Goal: Task Accomplishment & Management: Manage account settings

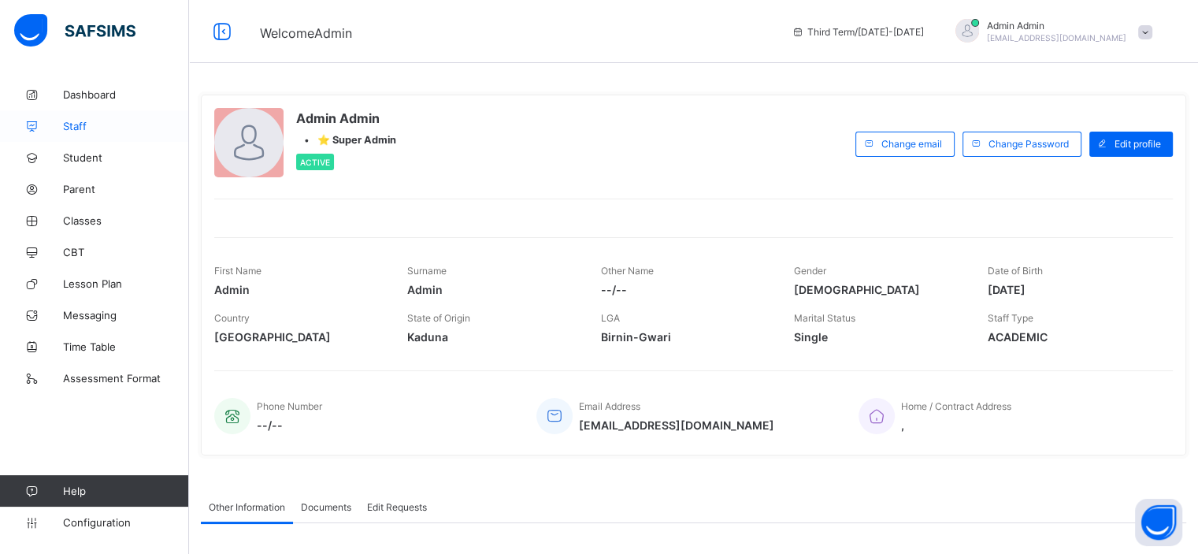
click at [82, 135] on link "Staff" at bounding box center [94, 126] width 189 height 32
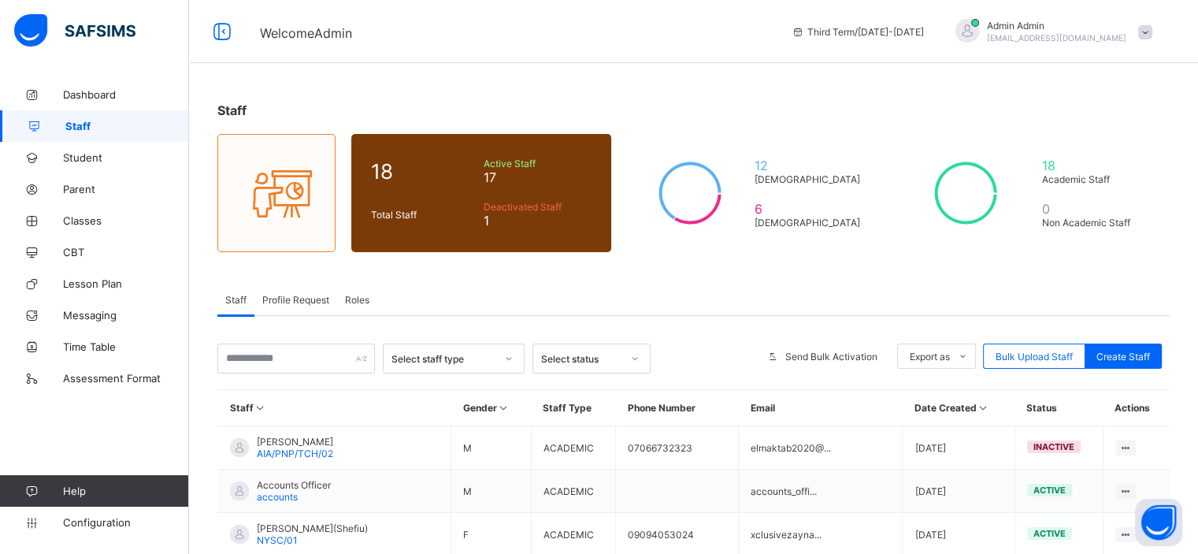
click at [362, 298] on span "Roles" at bounding box center [357, 300] width 24 height 12
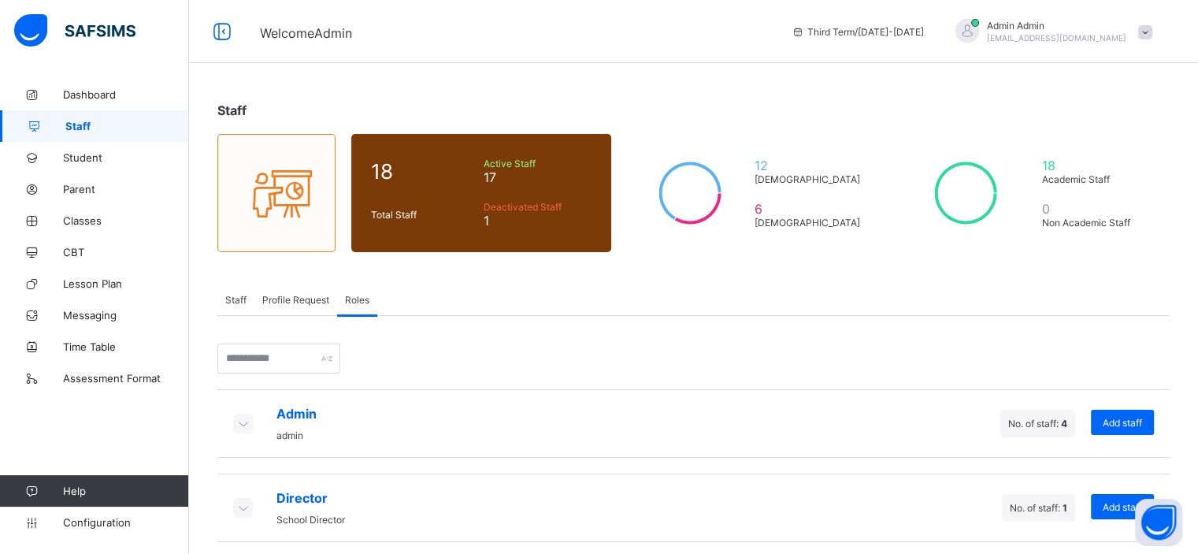
scroll to position [176, 0]
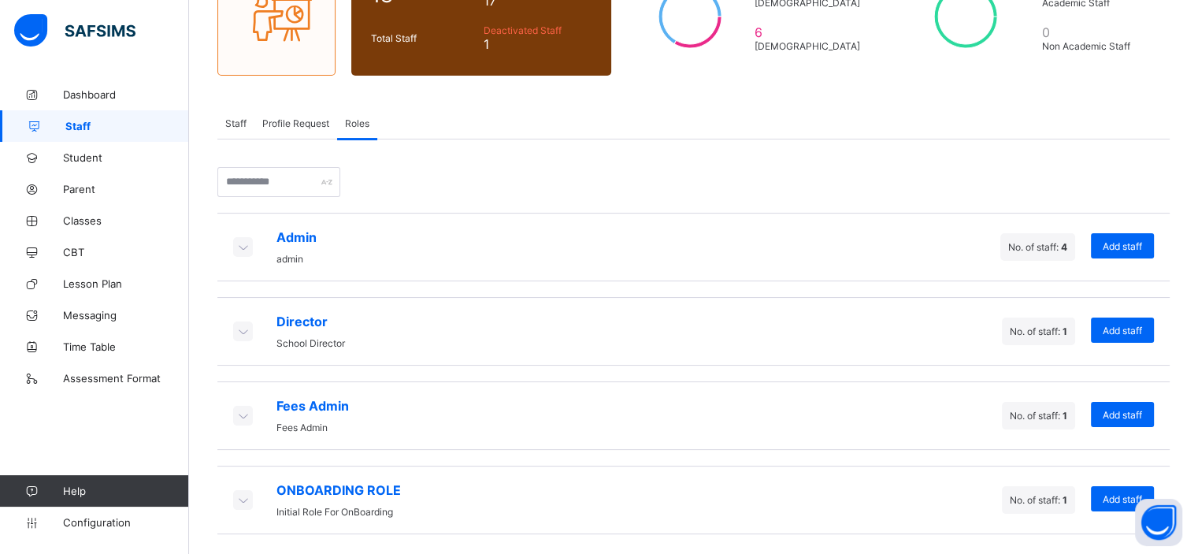
click at [246, 407] on icon at bounding box center [242, 415] width 17 height 16
click at [243, 409] on icon at bounding box center [242, 415] width 17 height 16
click at [241, 410] on icon at bounding box center [242, 415] width 17 height 16
click at [239, 317] on div "Director School Director" at bounding box center [289, 331] width 112 height 35
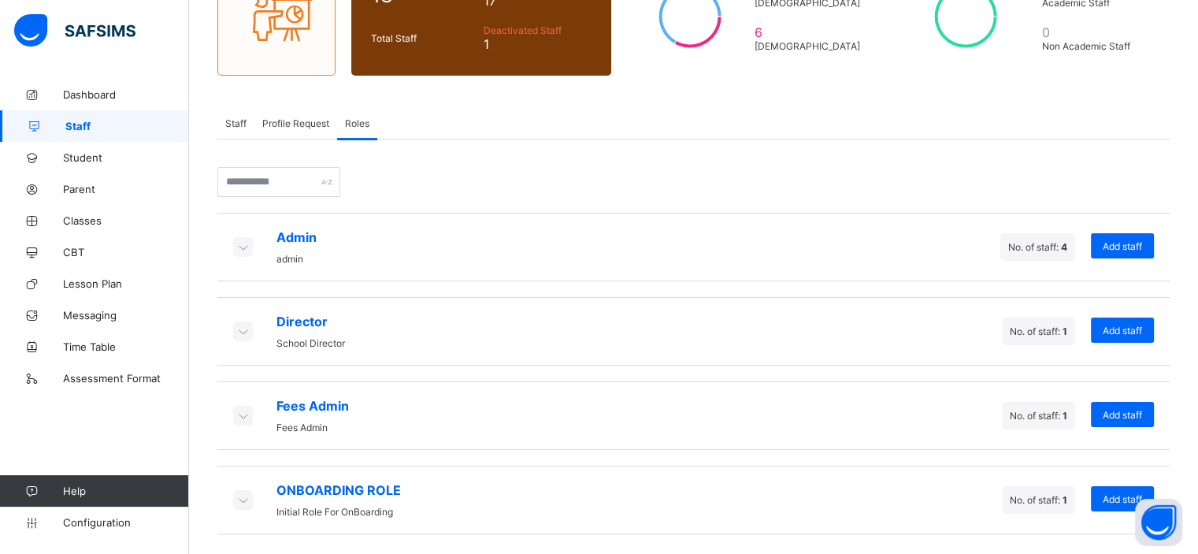
click at [239, 325] on icon at bounding box center [242, 331] width 17 height 16
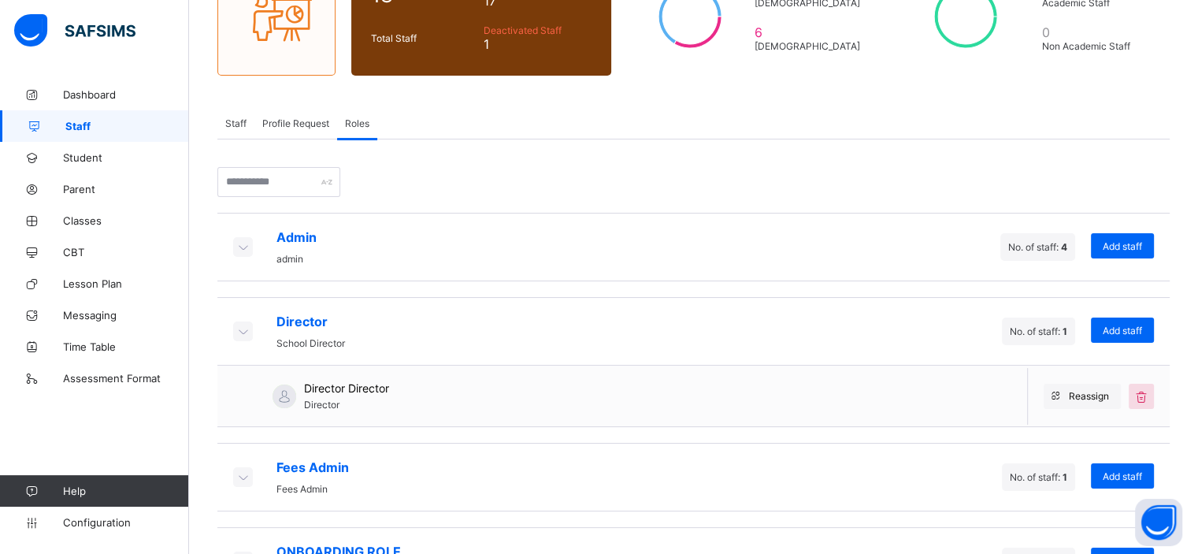
click at [236, 245] on icon at bounding box center [242, 247] width 17 height 16
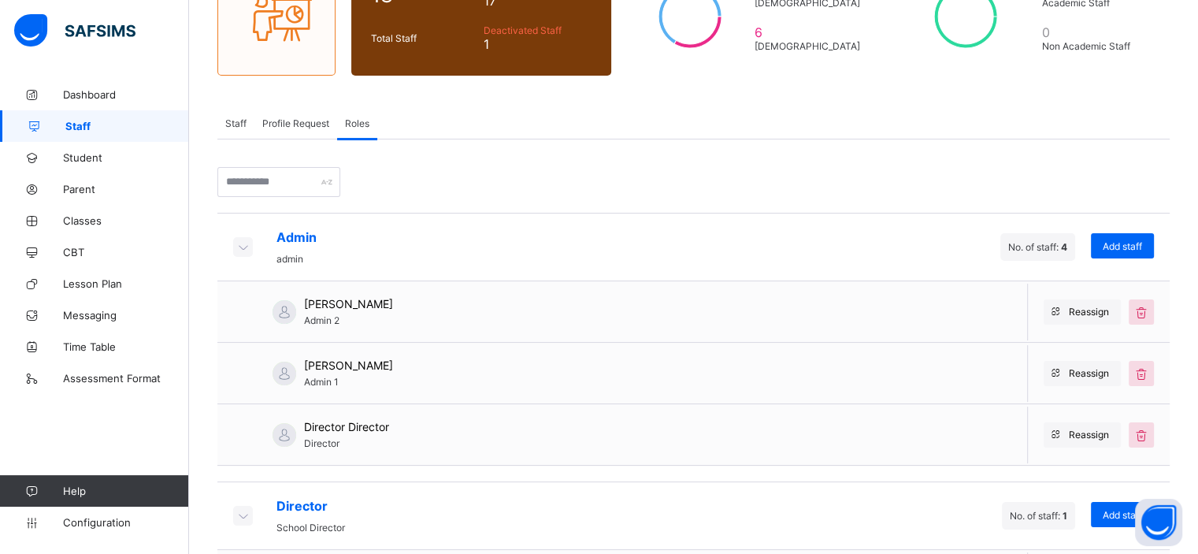
scroll to position [421, 0]
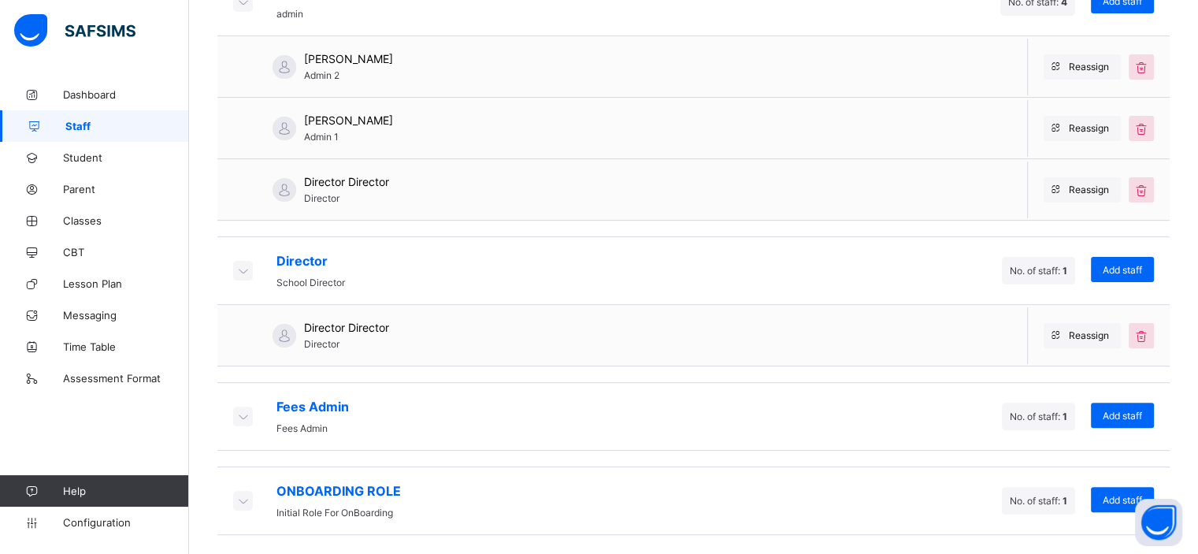
click at [236, 418] on icon at bounding box center [242, 416] width 17 height 16
click at [240, 412] on icon at bounding box center [242, 416] width 17 height 16
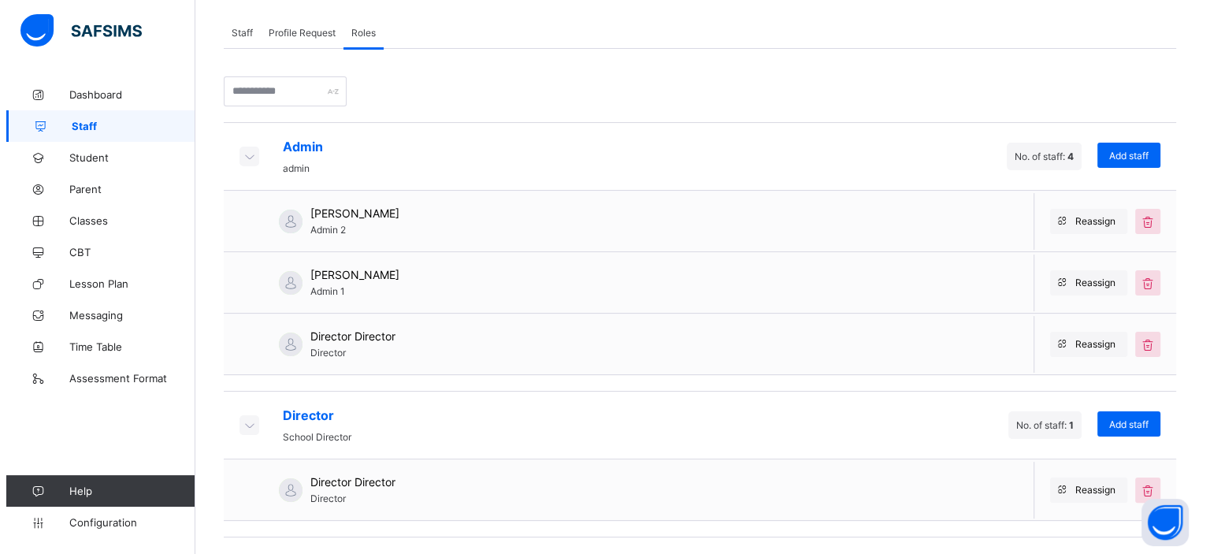
scroll to position [0, 0]
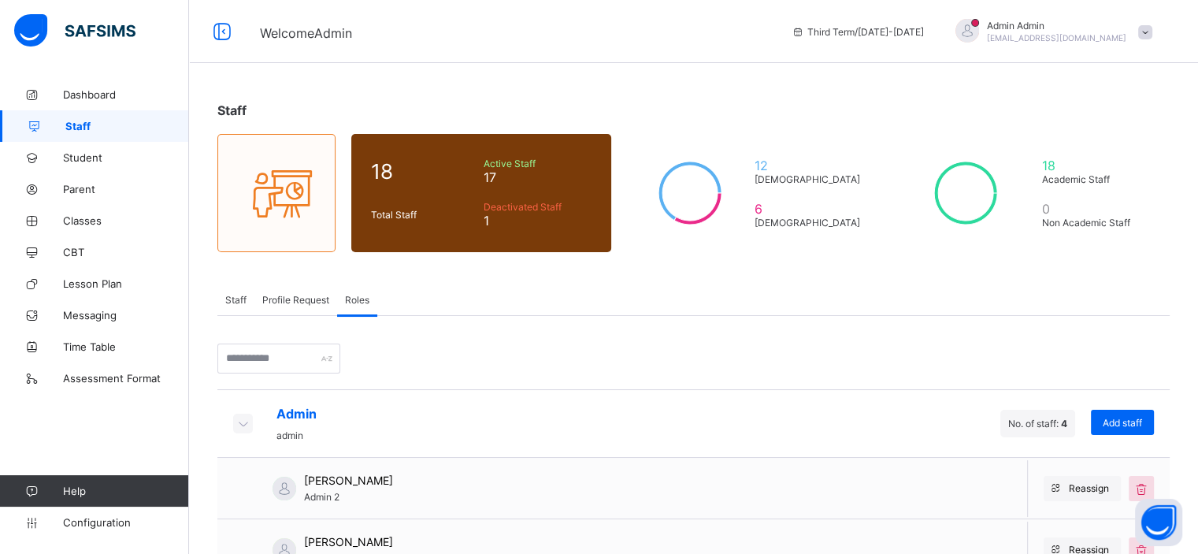
click at [1152, 28] on span at bounding box center [1145, 32] width 14 height 14
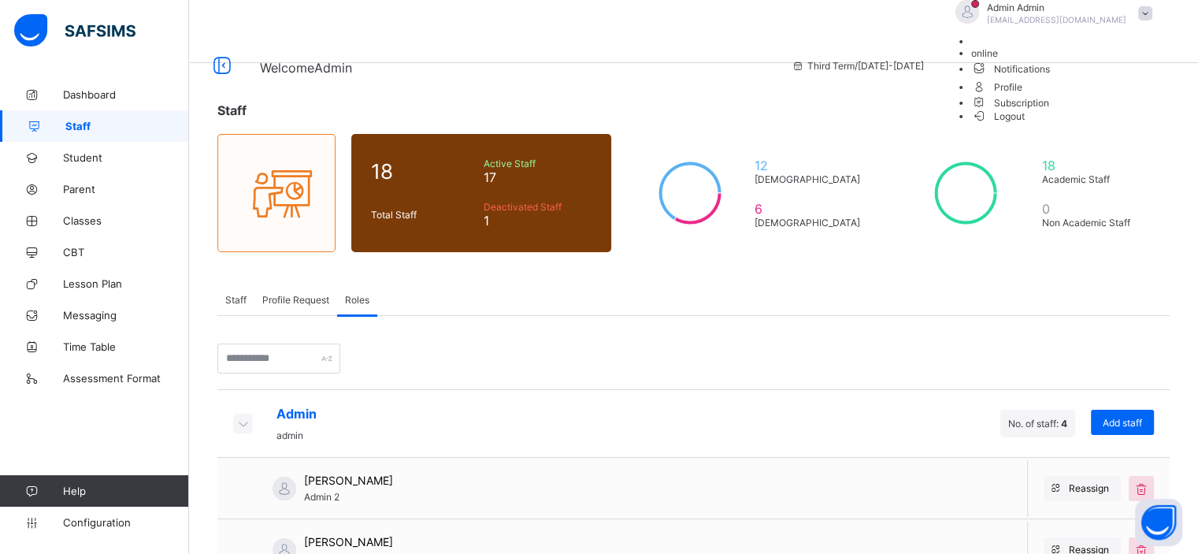
click at [1050, 109] on span "Subscription" at bounding box center [1010, 103] width 79 height 12
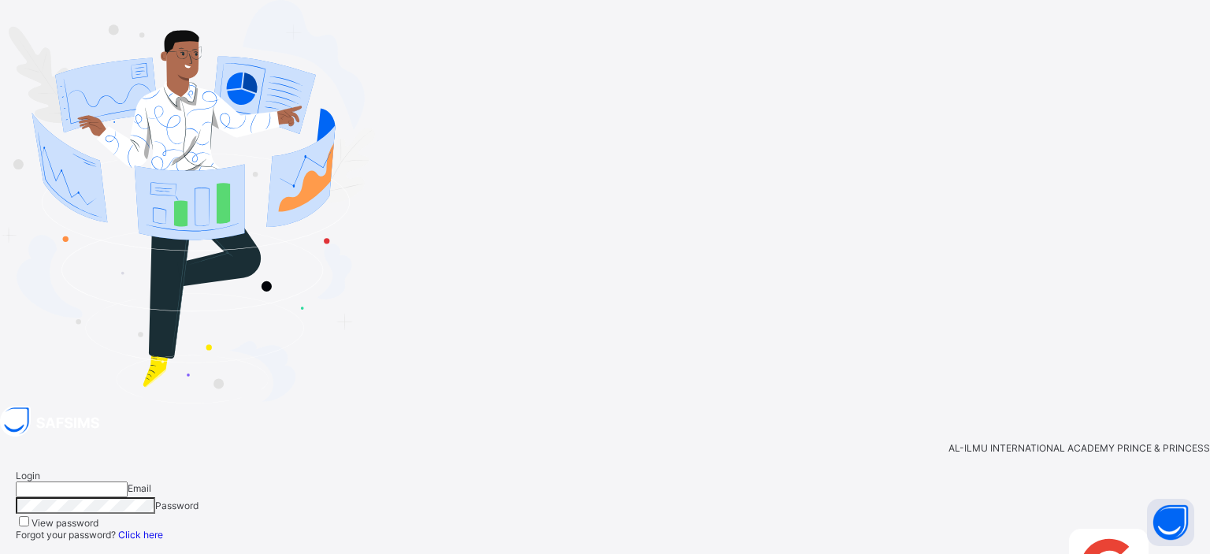
type input "**********"
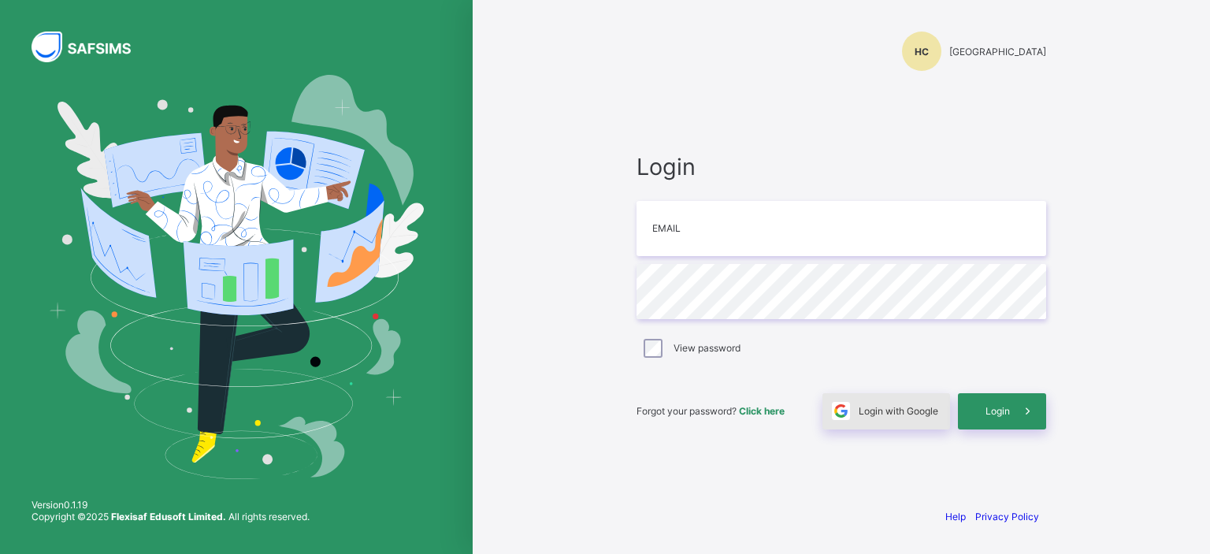
click at [861, 409] on span "Login with Google" at bounding box center [899, 411] width 80 height 12
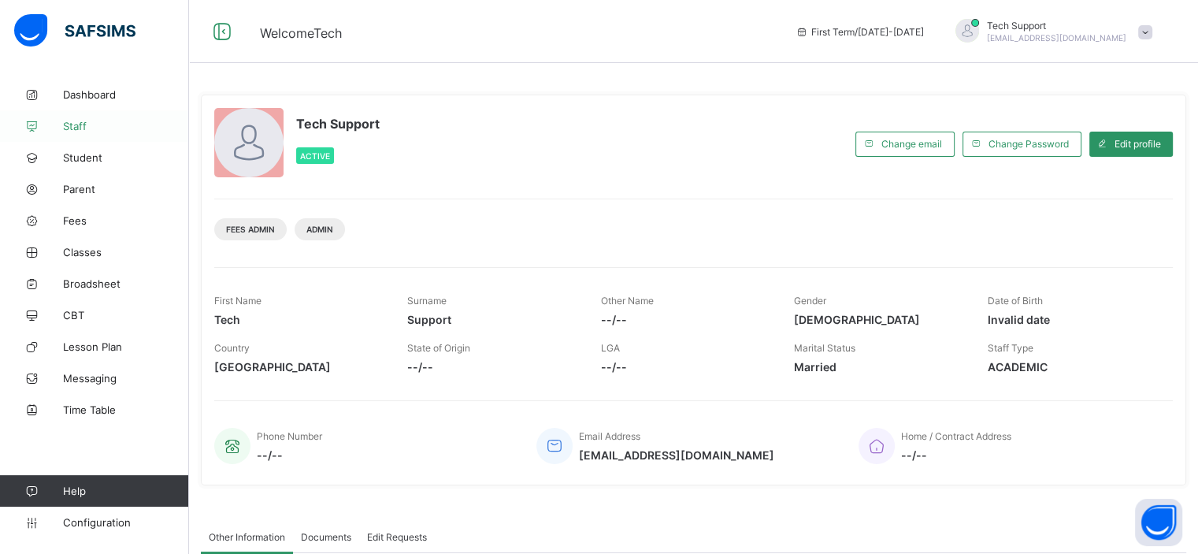
click at [75, 132] on span "Staff" at bounding box center [126, 126] width 126 height 13
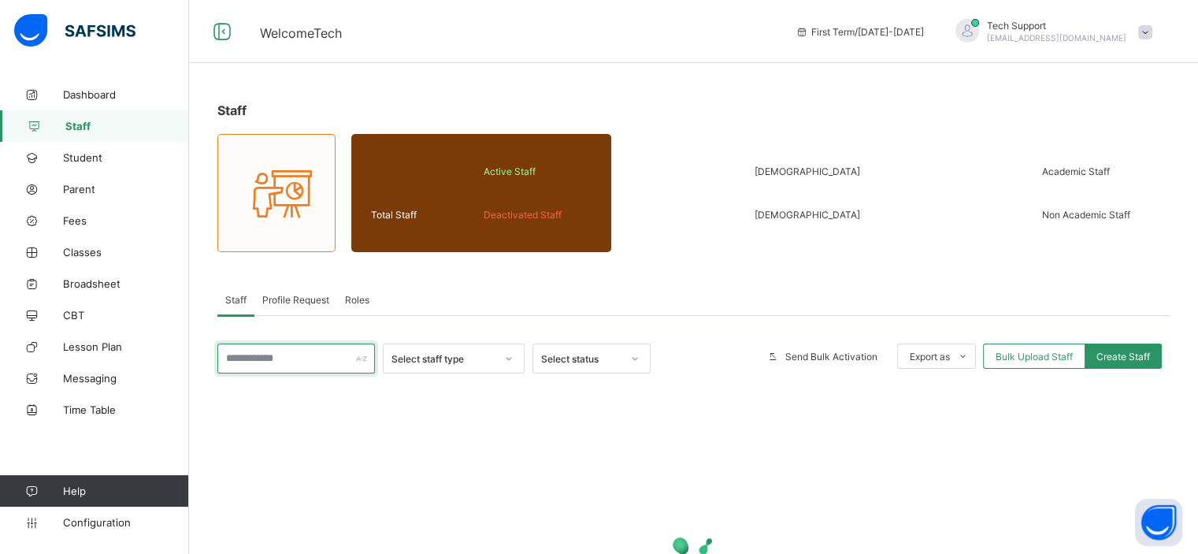
click at [278, 355] on input "text" at bounding box center [296, 358] width 158 height 30
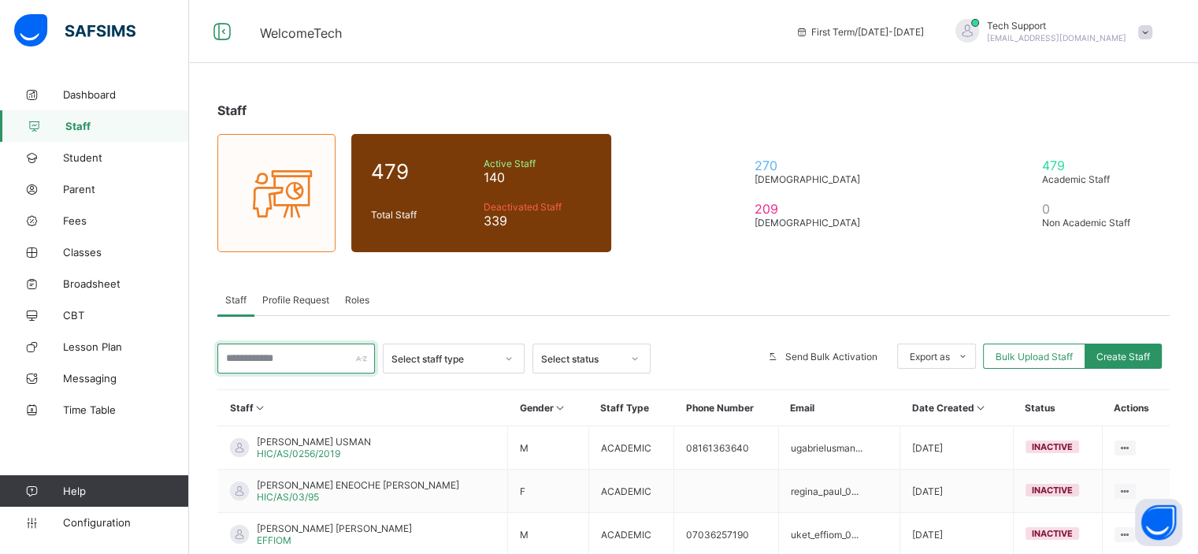
type input "*"
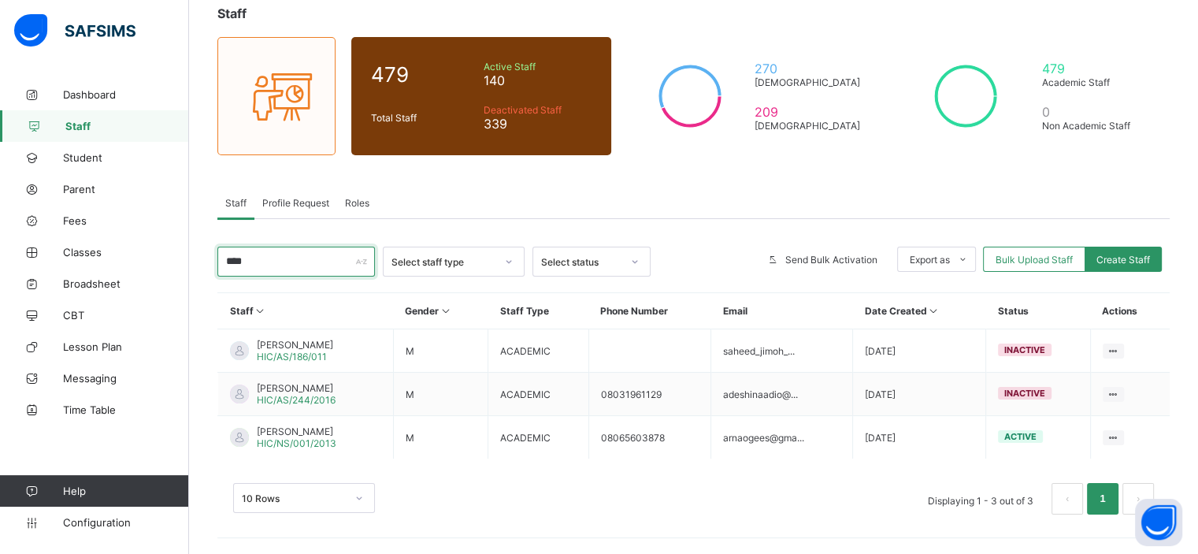
scroll to position [96, 0]
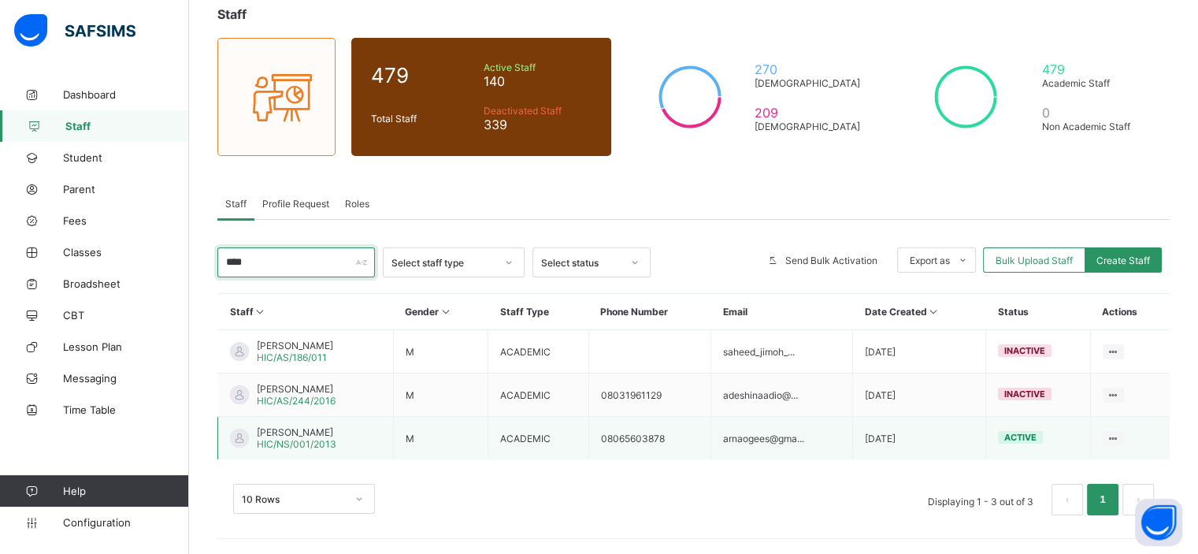
type input "****"
drag, startPoint x: 328, startPoint y: 432, endPoint x: 255, endPoint y: 432, distance: 72.5
click at [255, 432] on div "SAHEED ABDUL HIC/NS/001/2013" at bounding box center [283, 438] width 106 height 24
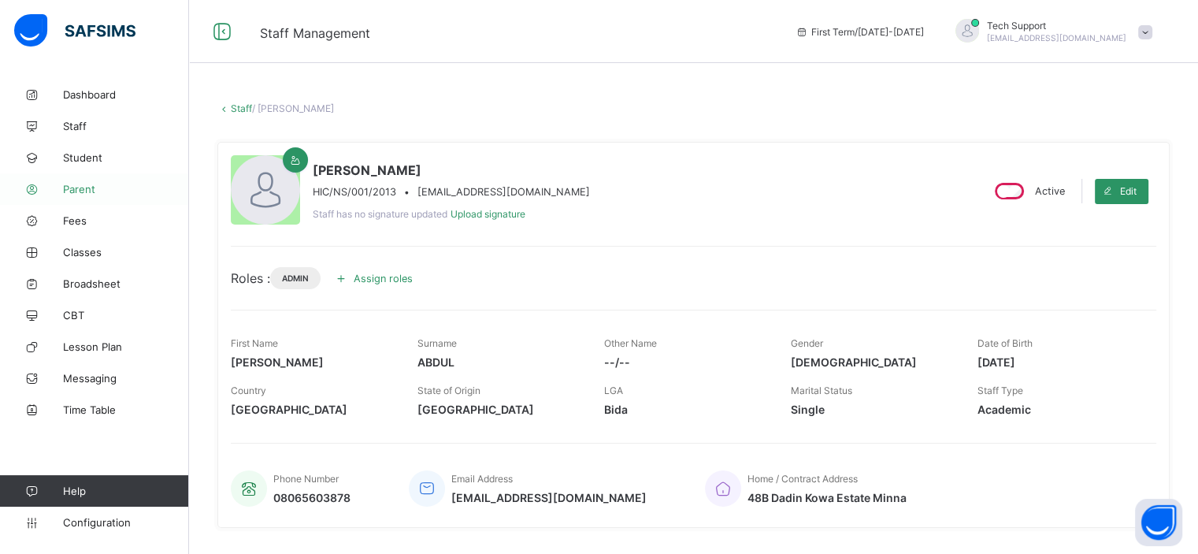
click at [91, 183] on span "Parent" at bounding box center [126, 189] width 126 height 13
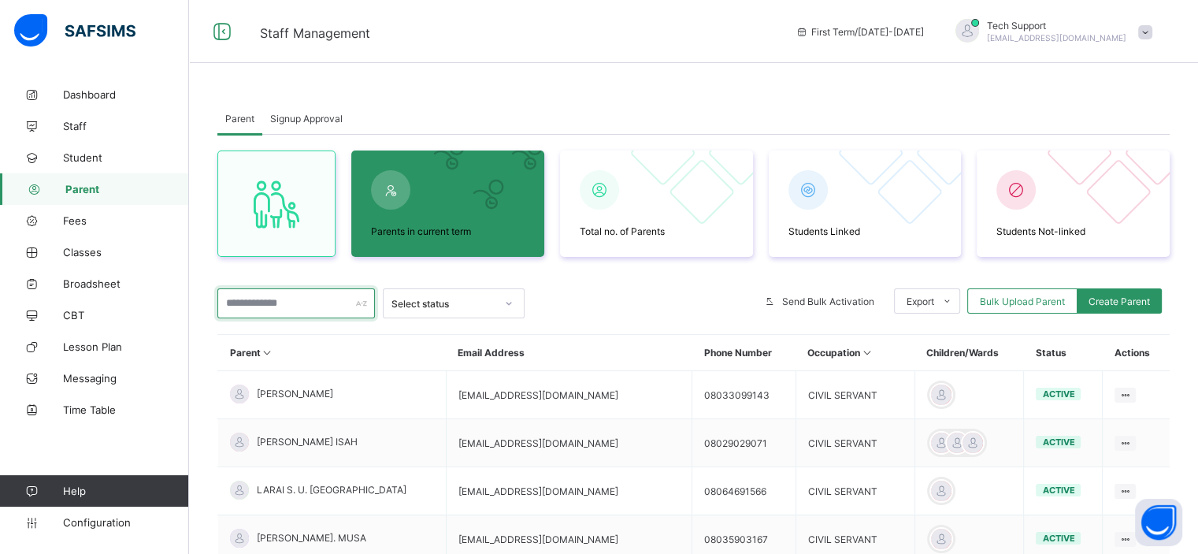
click at [304, 305] on input "text" at bounding box center [296, 303] width 158 height 30
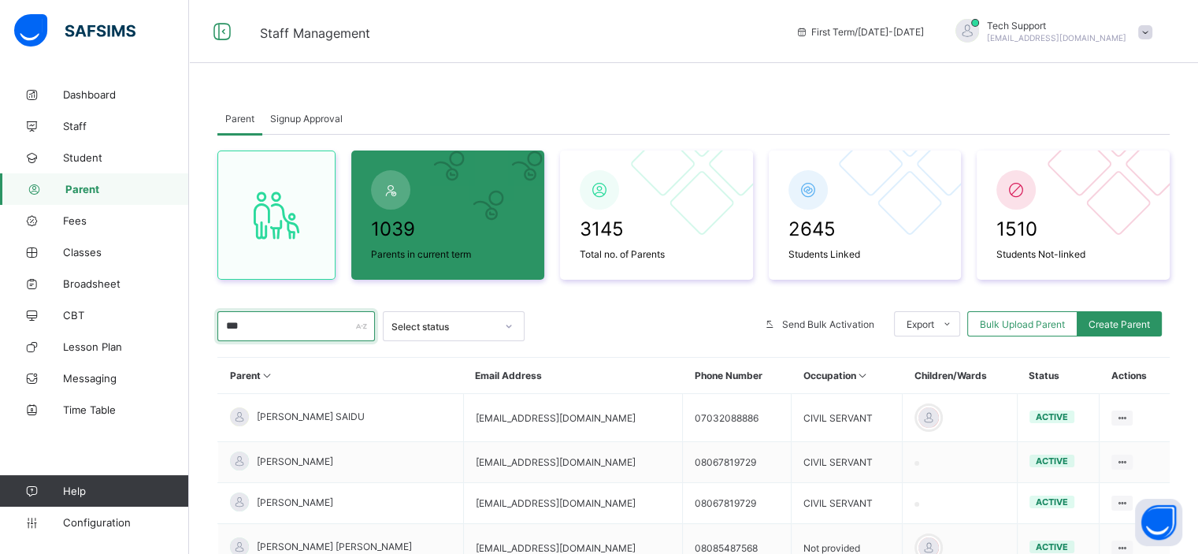
type input "**********"
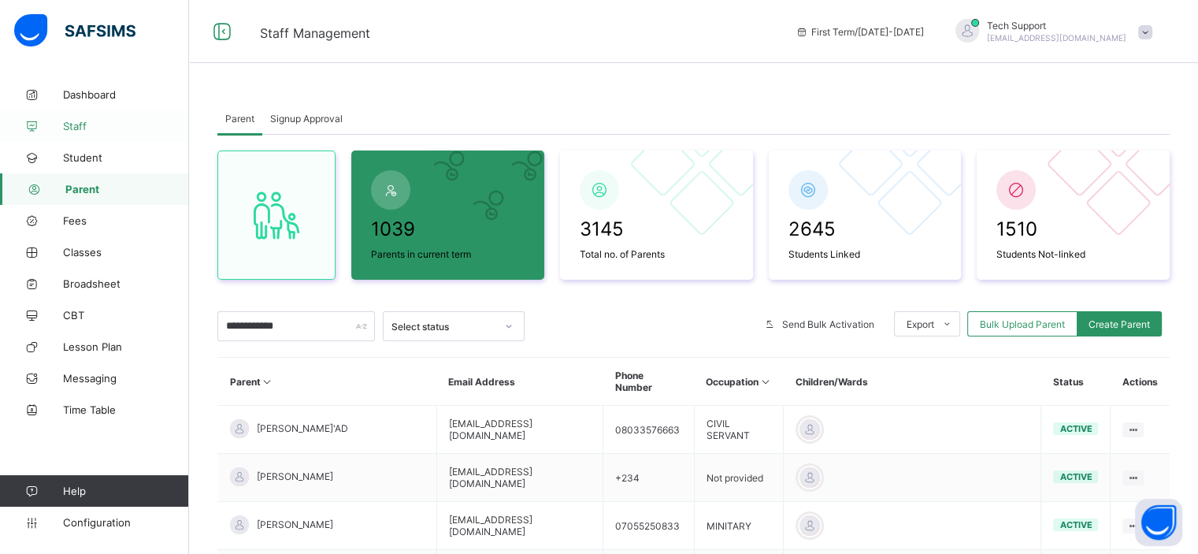
click at [77, 123] on span "Staff" at bounding box center [126, 126] width 126 height 13
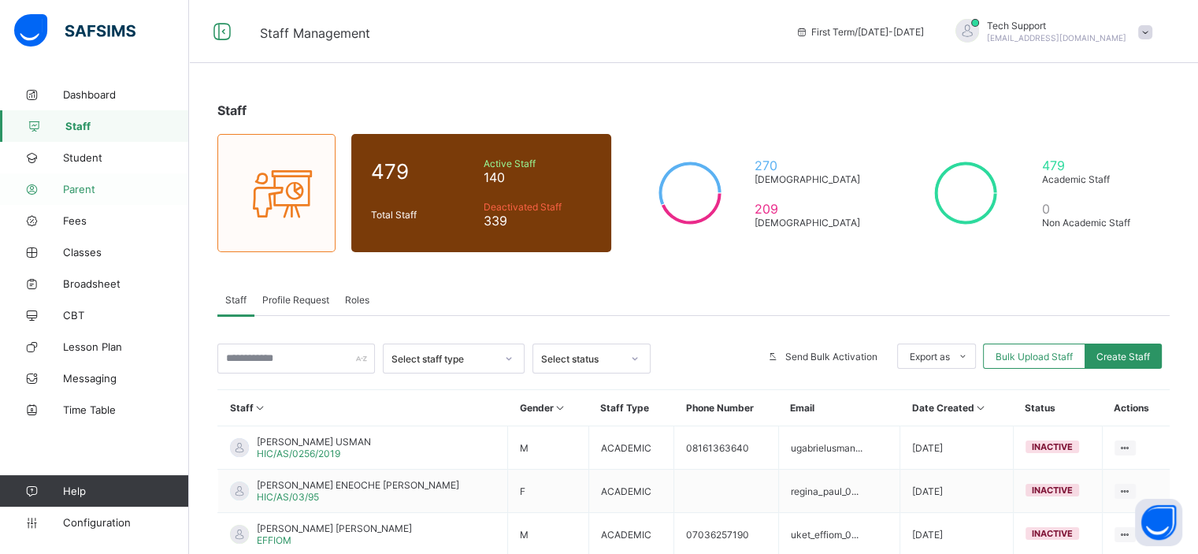
click at [80, 183] on span "Parent" at bounding box center [126, 189] width 126 height 13
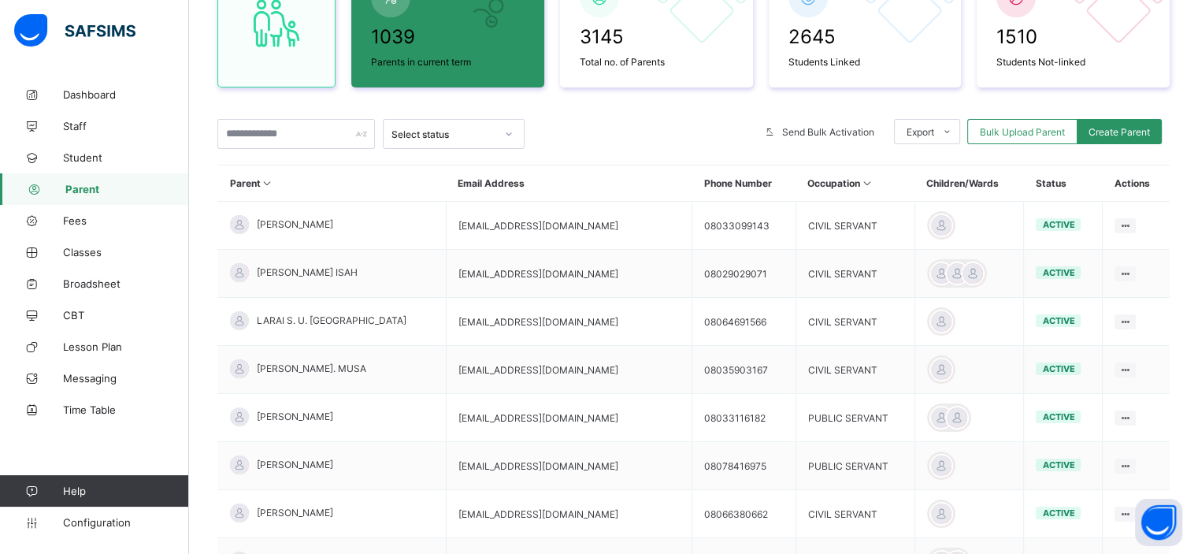
scroll to position [113, 0]
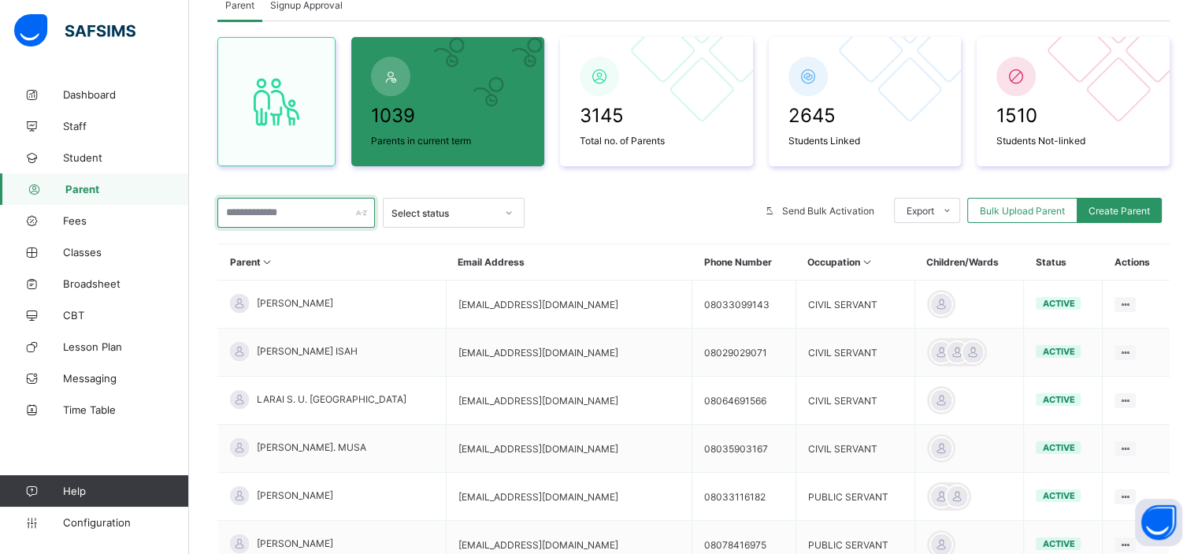
click at [302, 210] on input "text" at bounding box center [296, 213] width 158 height 30
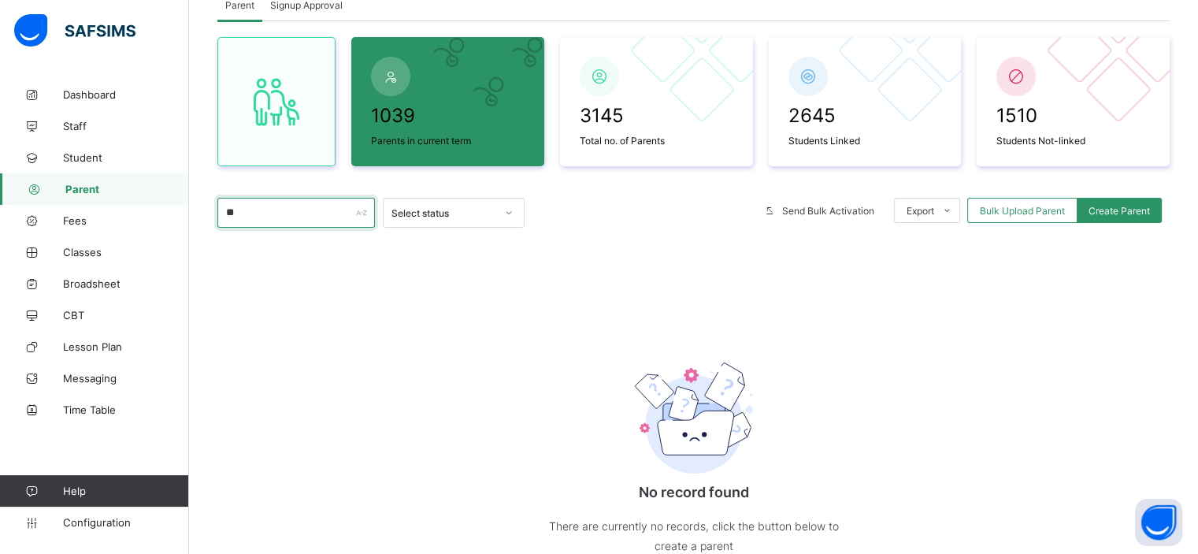
type input "*"
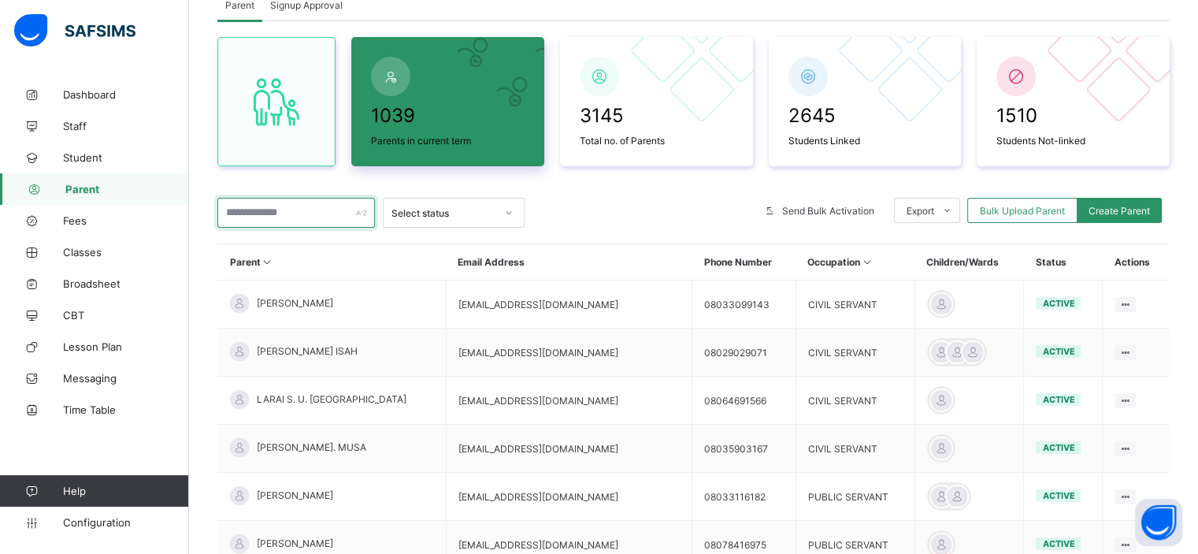
scroll to position [0, 0]
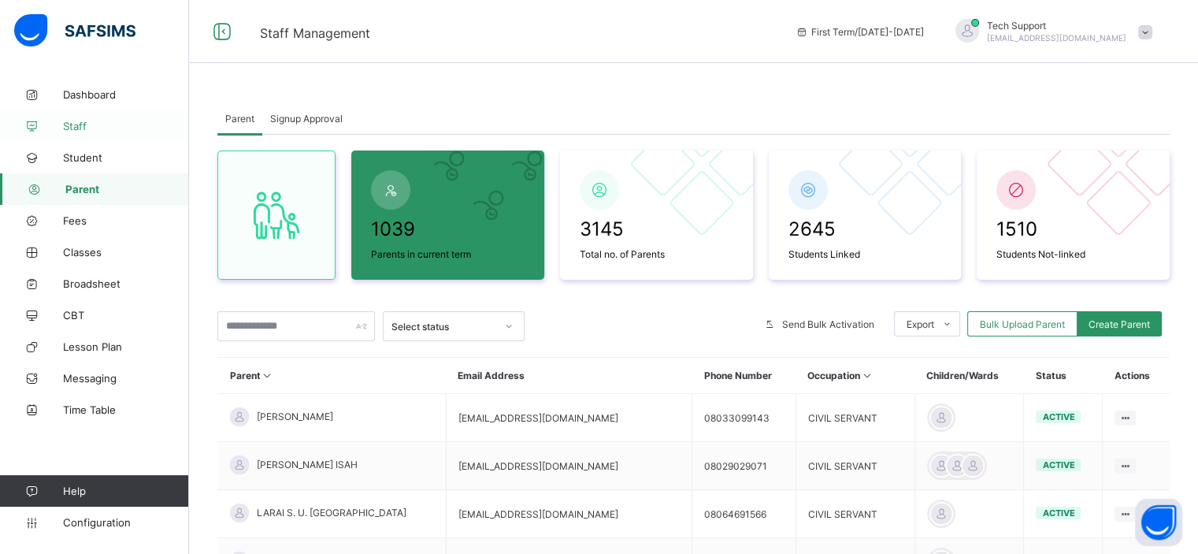
click at [91, 120] on span "Staff" at bounding box center [126, 126] width 126 height 13
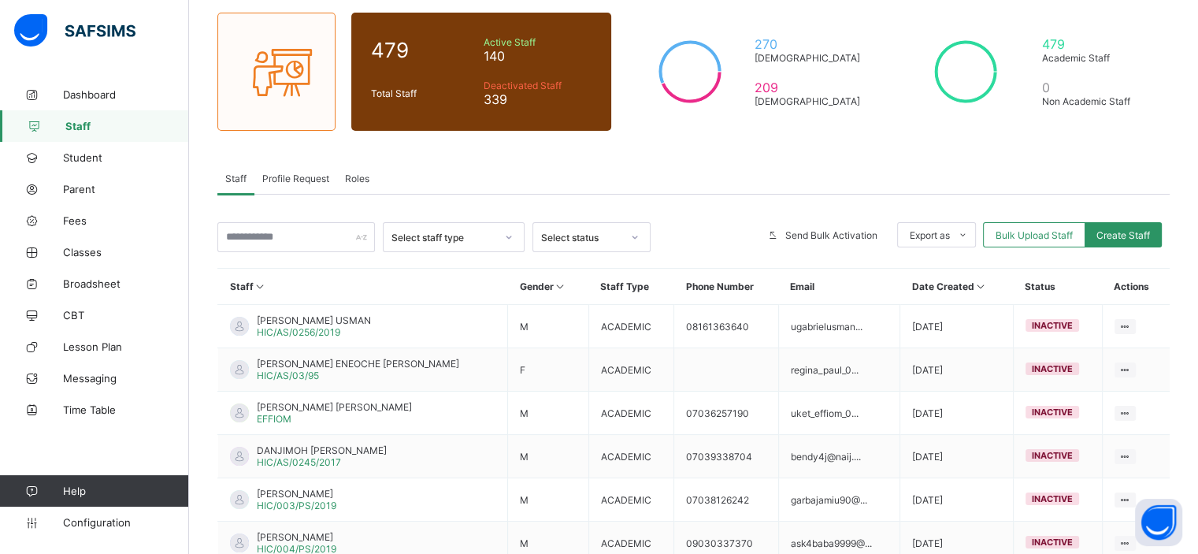
scroll to position [119, 0]
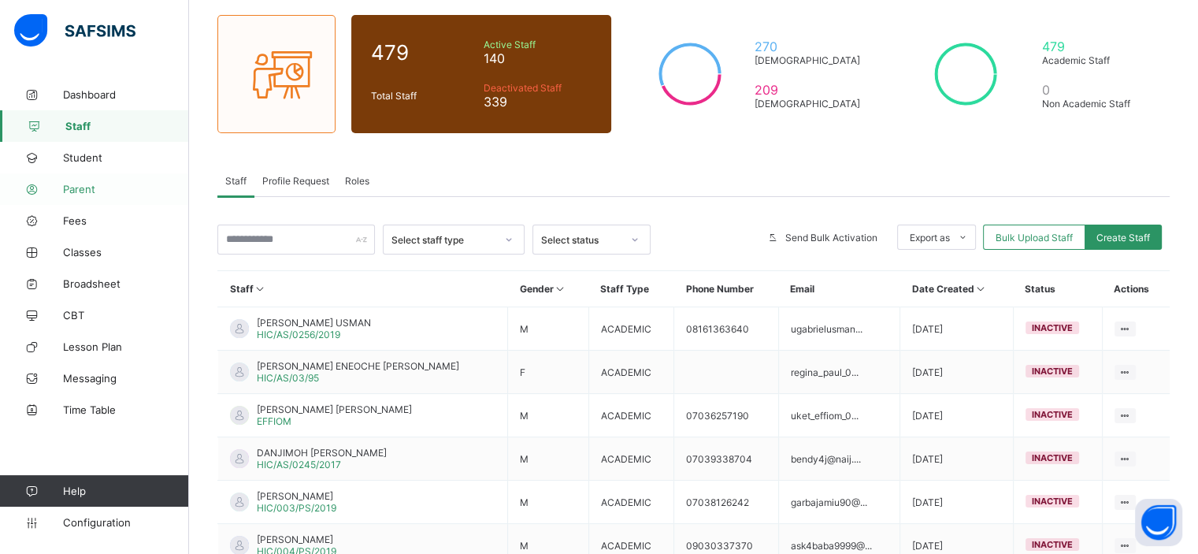
click at [80, 188] on span "Parent" at bounding box center [126, 189] width 126 height 13
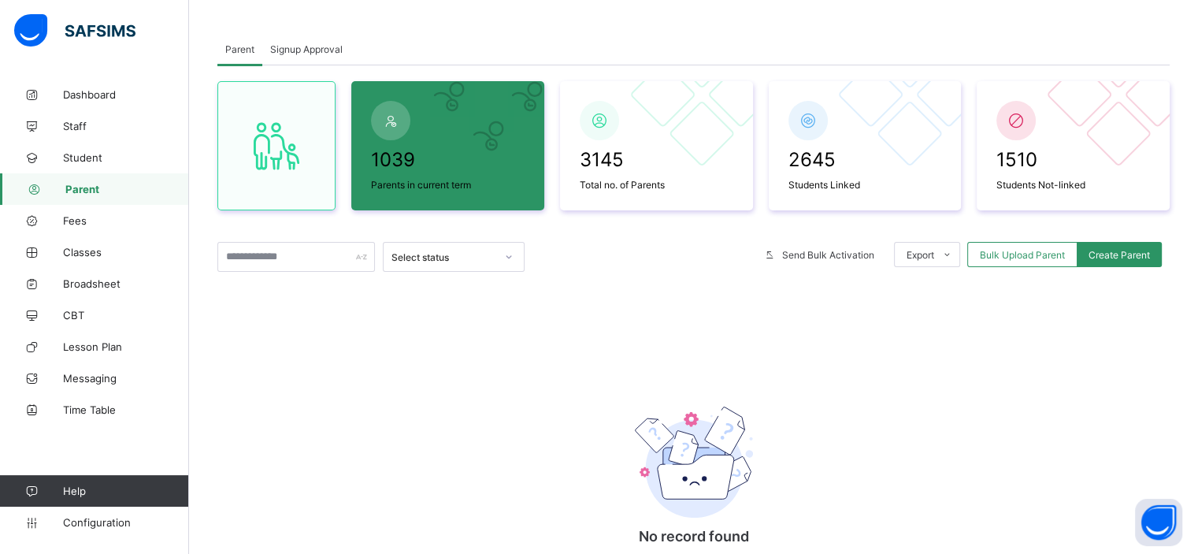
scroll to position [67, 0]
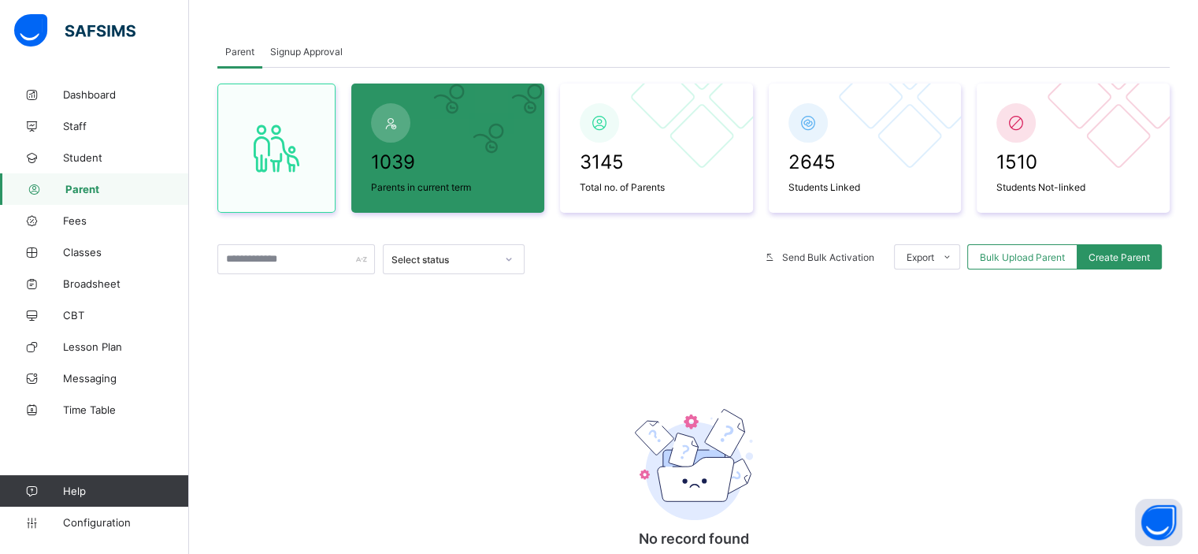
click at [289, 46] on span "Signup Approval" at bounding box center [306, 52] width 72 height 12
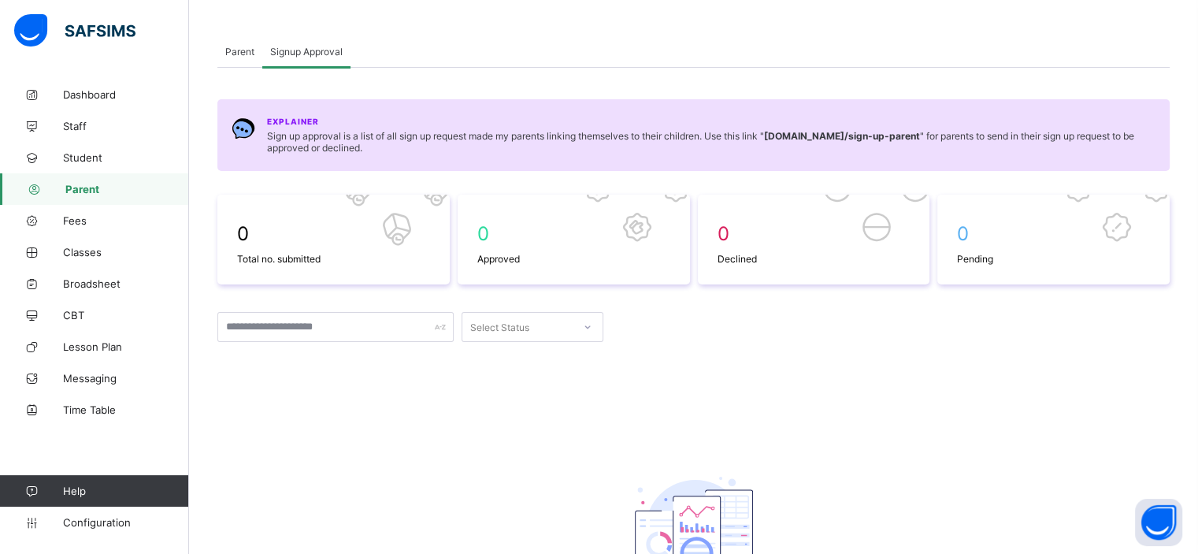
click at [232, 52] on span "Parent" at bounding box center [239, 52] width 29 height 12
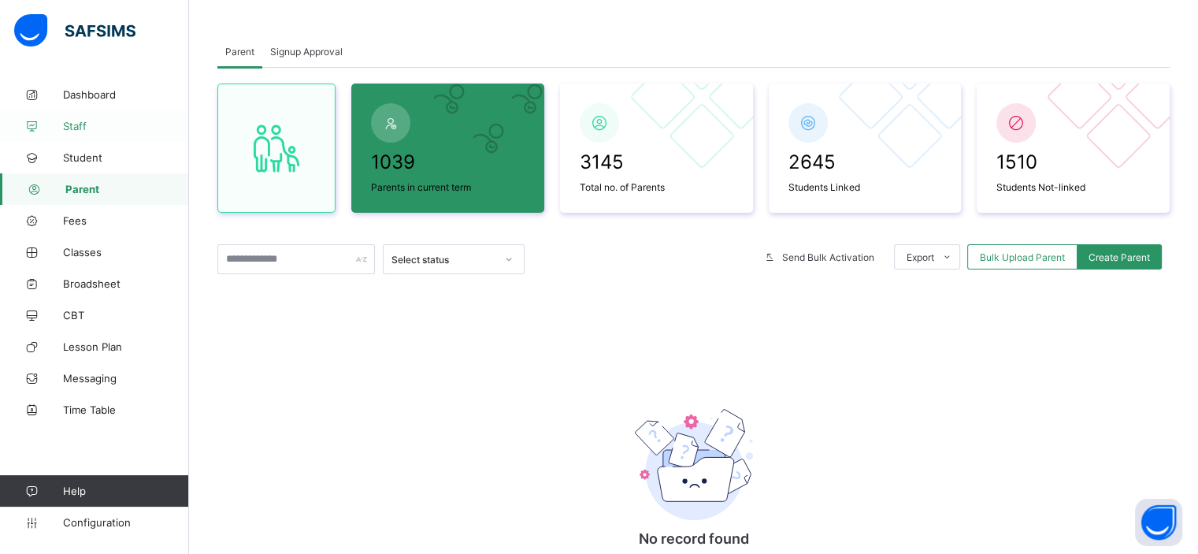
click at [76, 126] on span "Staff" at bounding box center [126, 126] width 126 height 13
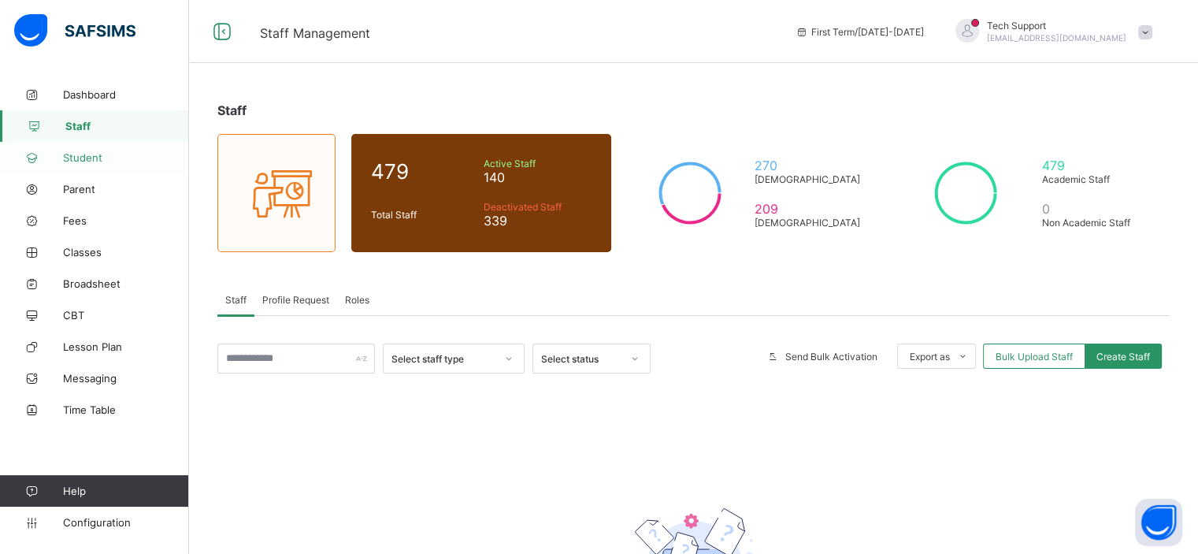
click at [86, 155] on span "Student" at bounding box center [126, 157] width 126 height 13
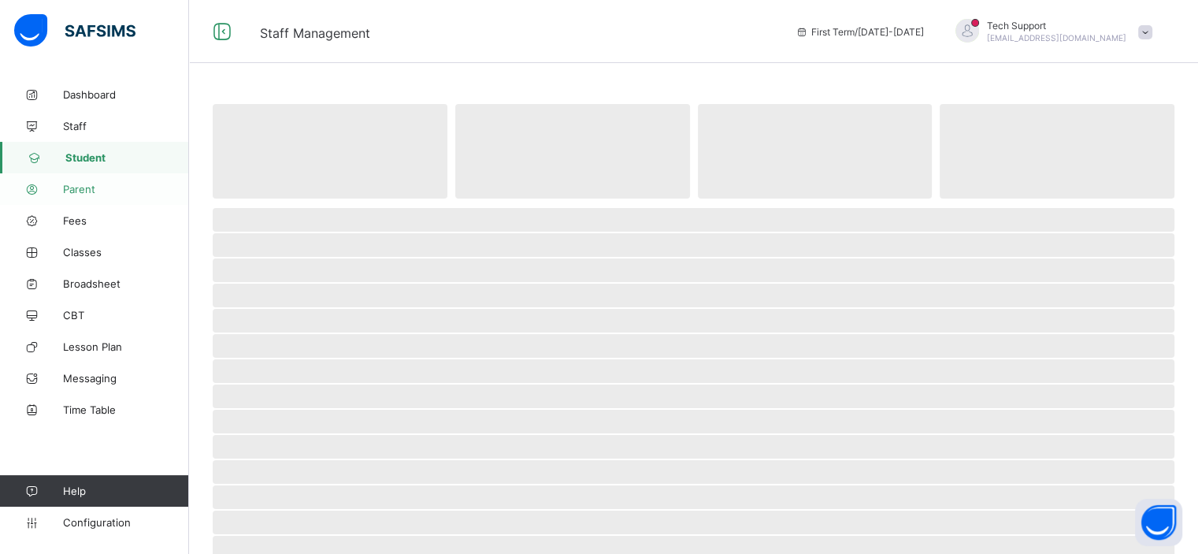
click at [82, 194] on span "Parent" at bounding box center [126, 189] width 126 height 13
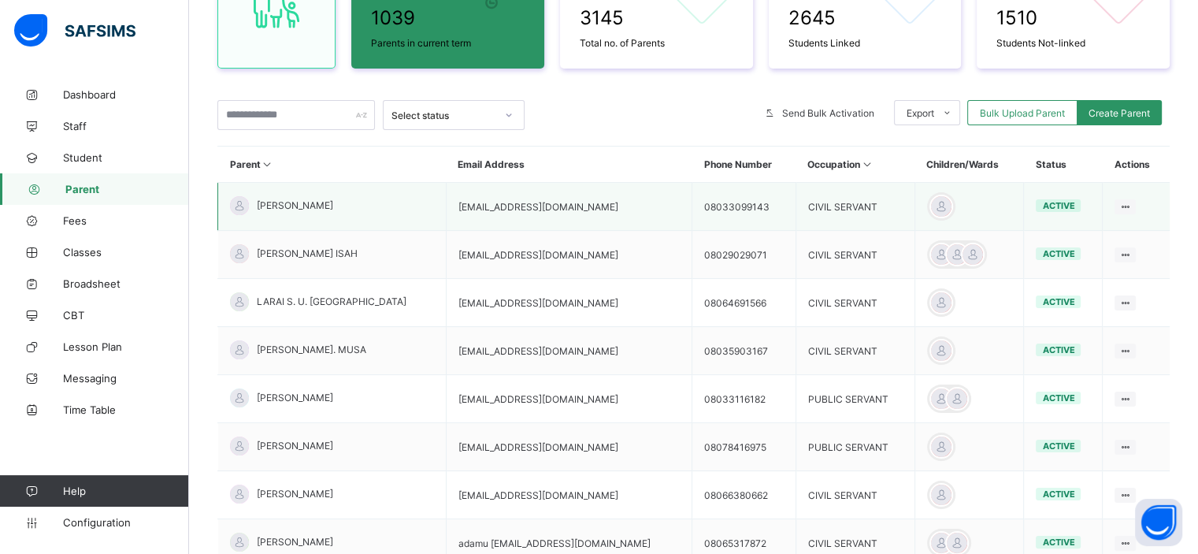
scroll to position [216, 0]
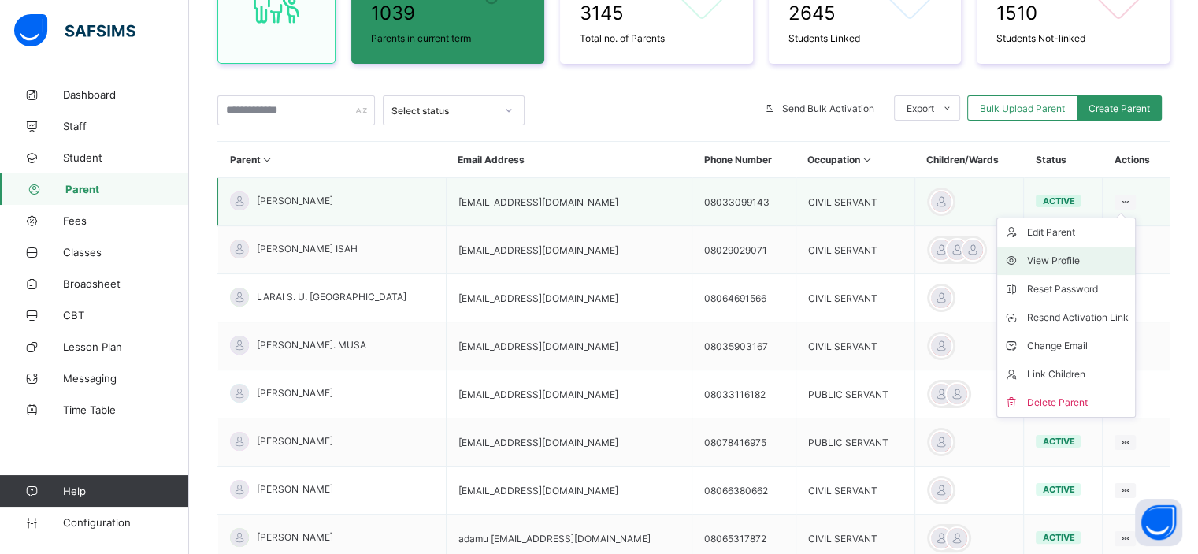
click at [1062, 258] on div "View Profile" at bounding box center [1078, 261] width 102 height 16
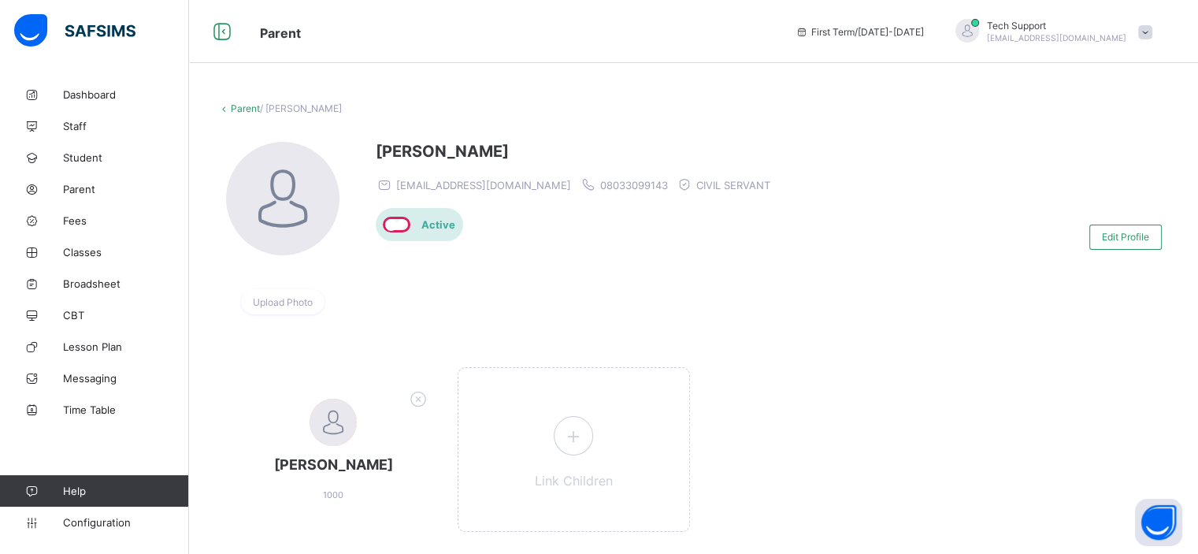
click at [232, 109] on link "Parent" at bounding box center [245, 108] width 29 height 12
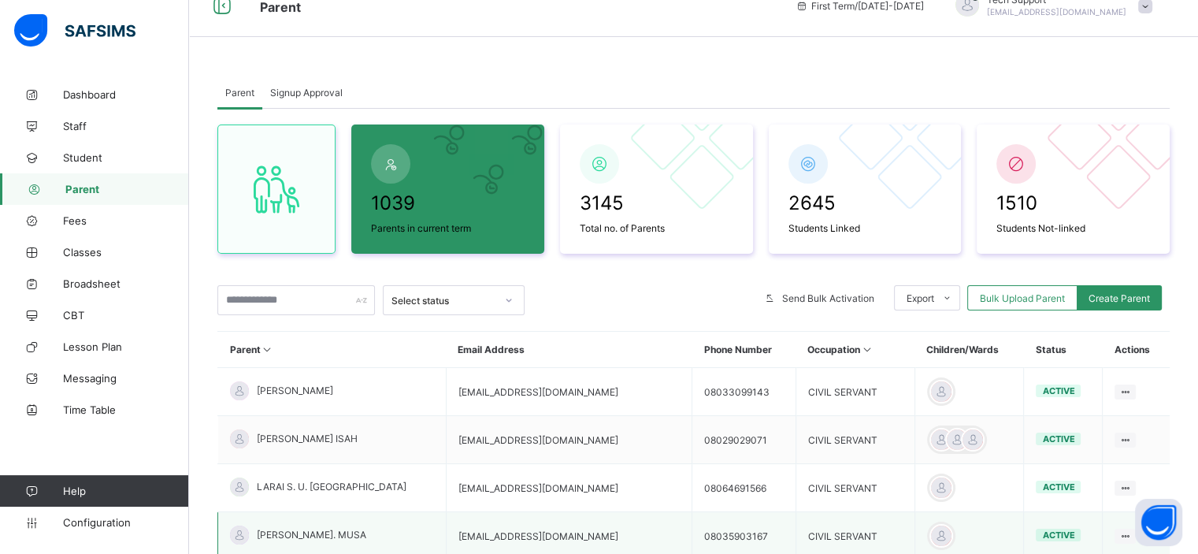
scroll to position [19, 0]
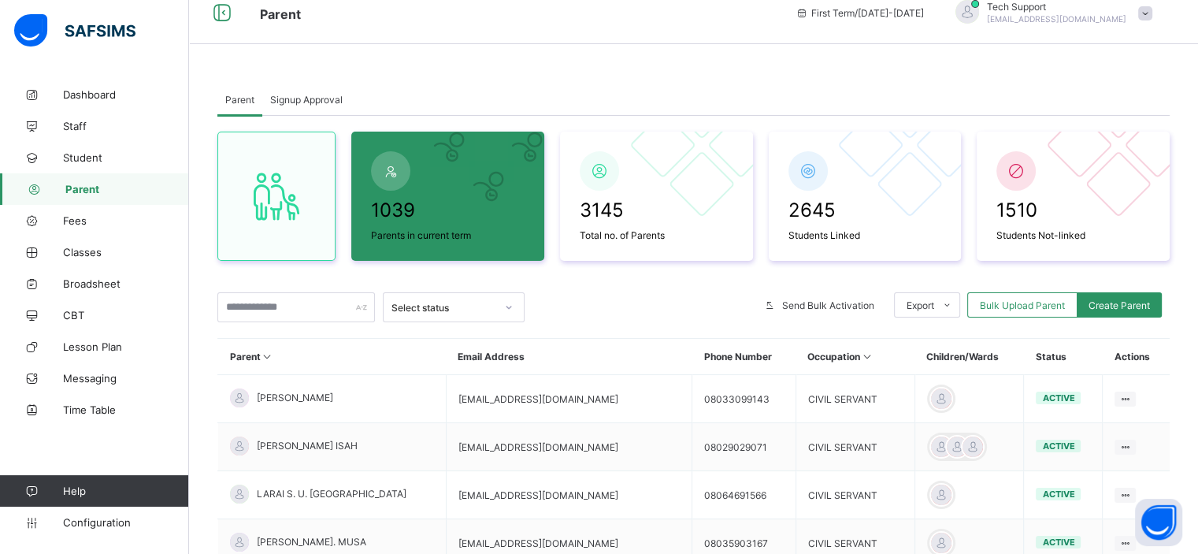
click at [314, 104] on span "Signup Approval" at bounding box center [306, 100] width 72 height 12
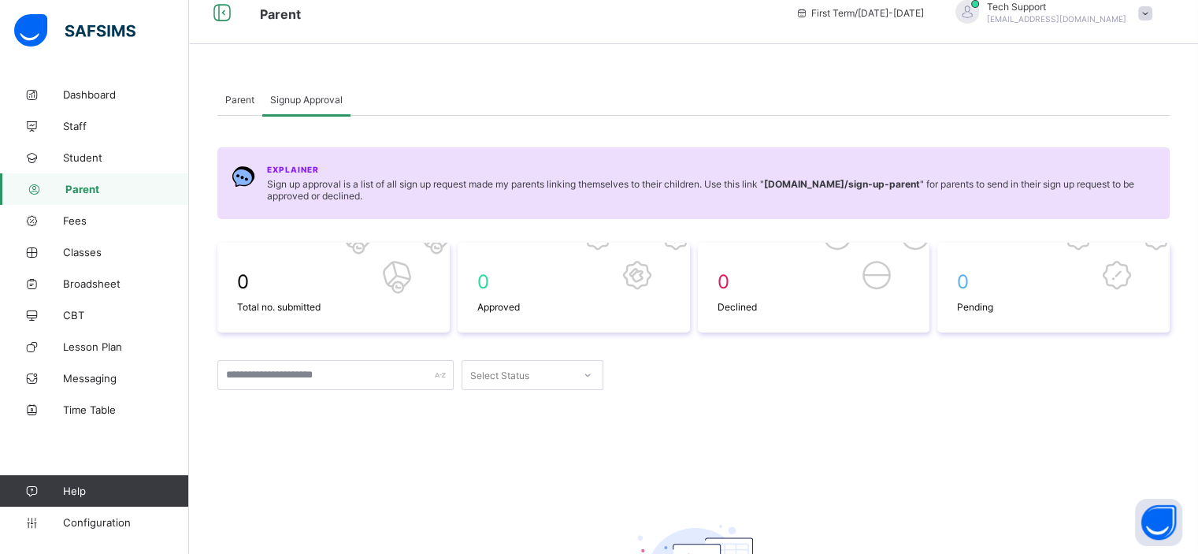
click at [246, 102] on span "Parent" at bounding box center [239, 100] width 29 height 12
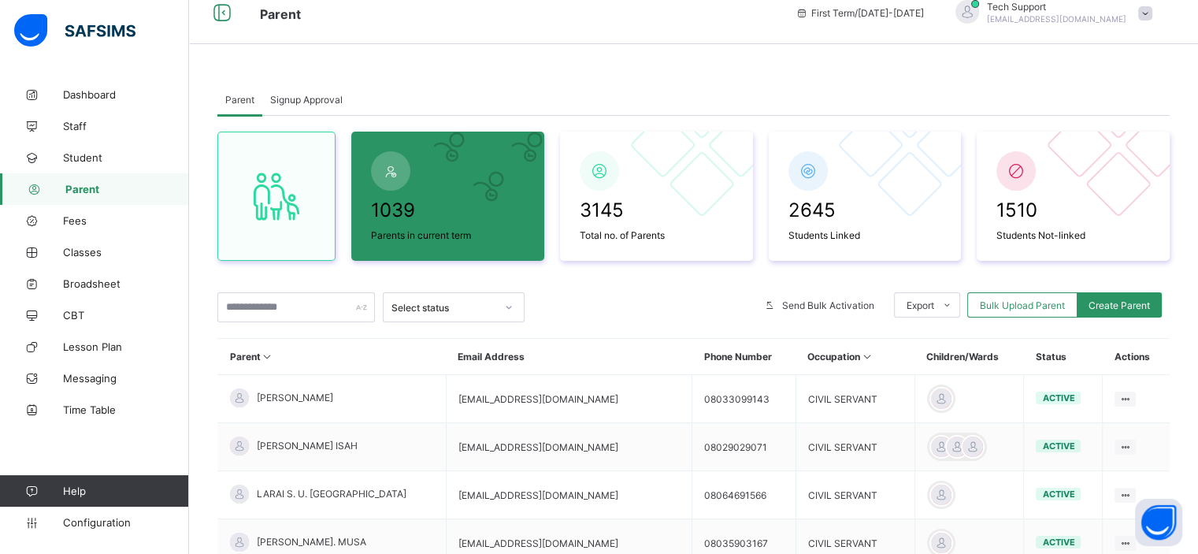
click at [309, 109] on div "Signup Approval" at bounding box center [306, 99] width 88 height 32
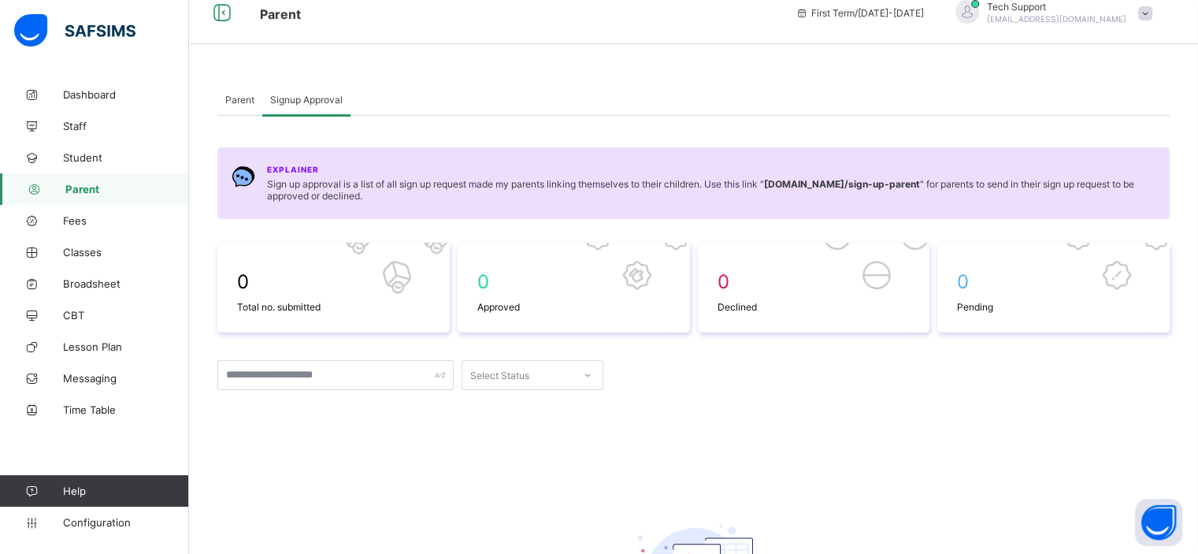
click at [230, 87] on div "Parent" at bounding box center [239, 99] width 45 height 32
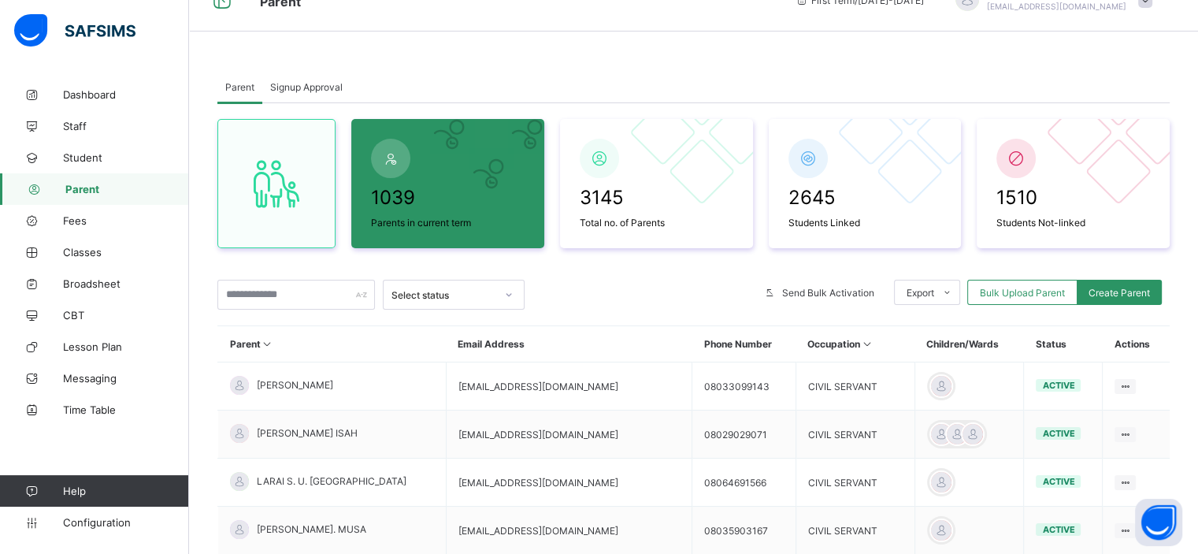
scroll to position [423, 0]
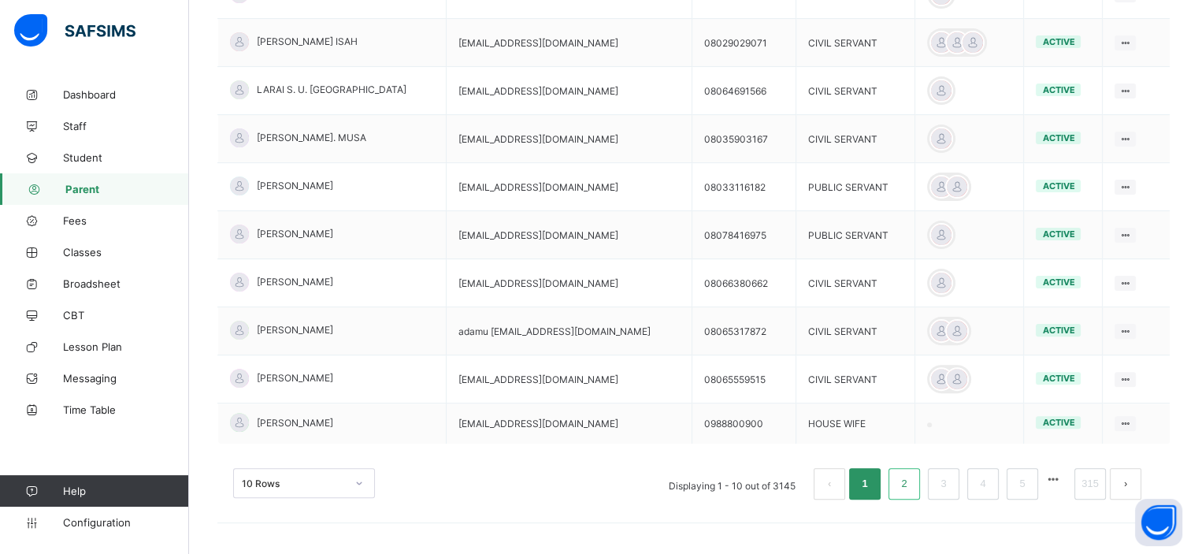
click at [911, 483] on link "2" at bounding box center [903, 483] width 15 height 20
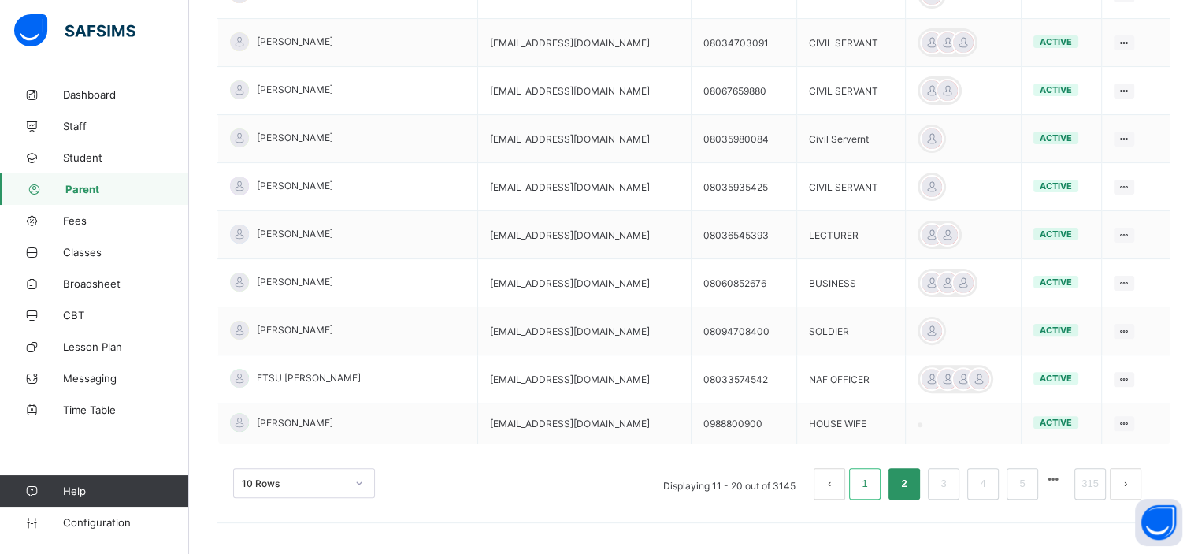
click at [872, 485] on link "1" at bounding box center [864, 483] width 15 height 20
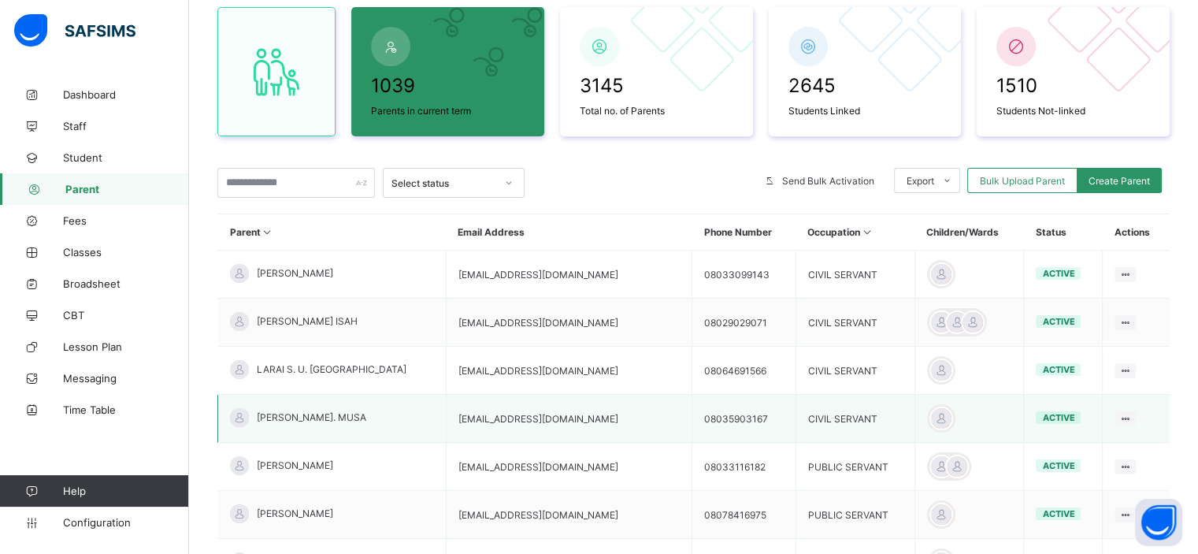
scroll to position [142, 0]
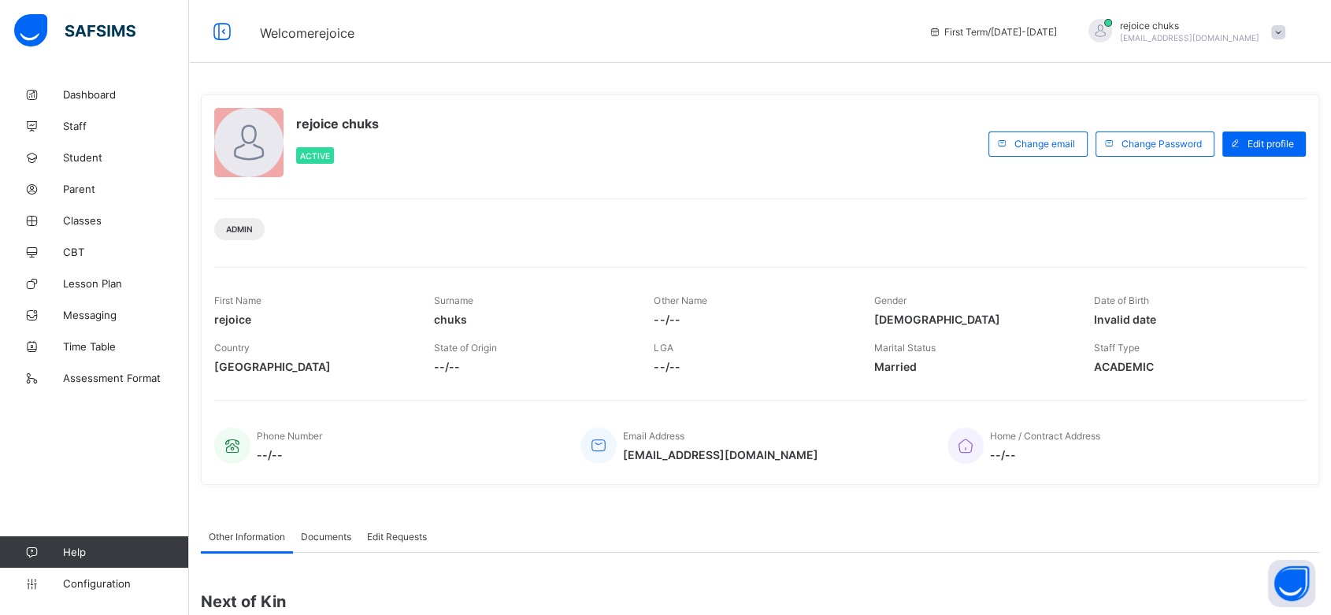
click at [1286, 27] on span at bounding box center [1278, 32] width 14 height 14
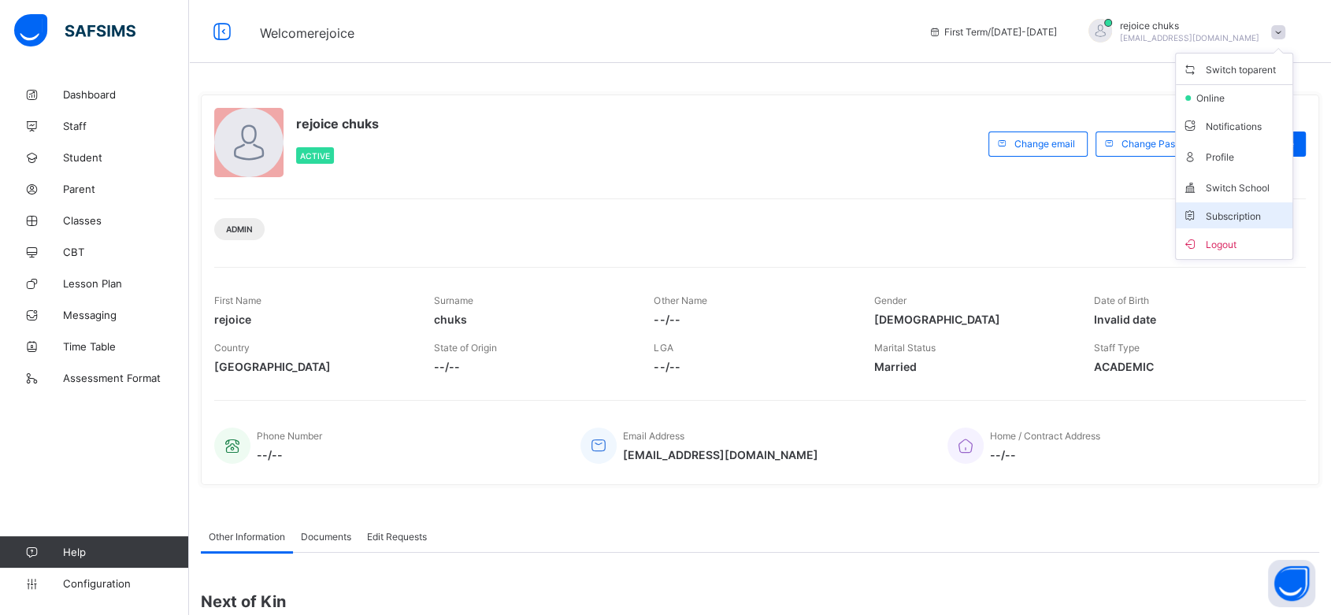
click at [1248, 206] on li "Subscription" at bounding box center [1234, 215] width 117 height 26
